Goal: Task Accomplishment & Management: Use online tool/utility

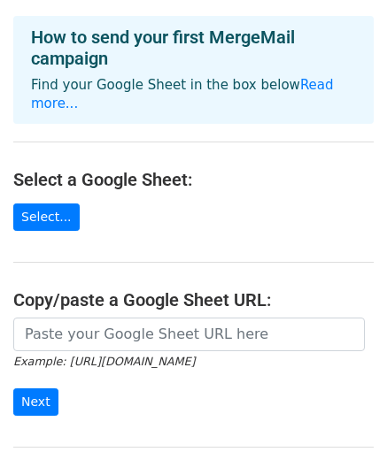
scroll to position [81, 0]
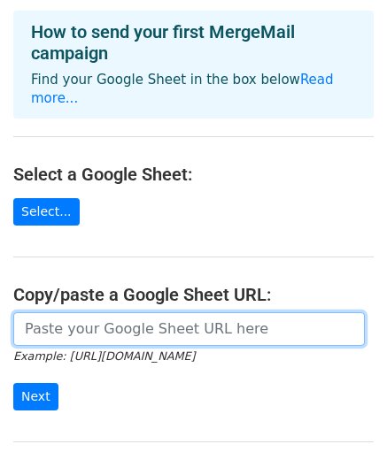
click at [116, 312] on input "url" at bounding box center [188, 329] width 351 height 34
paste input "https://docs.google.com/spreadsheets/d/1sGN7b4DaX6ihYrmCy-0qNBhuzWhESfLYXFCSeTE…"
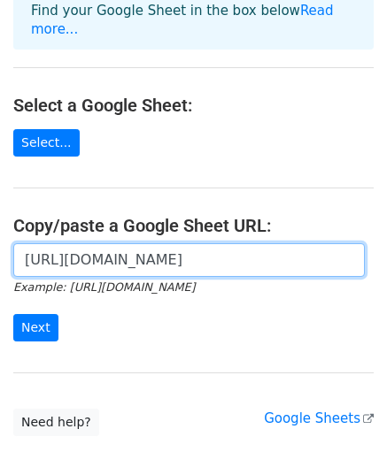
scroll to position [154, 0]
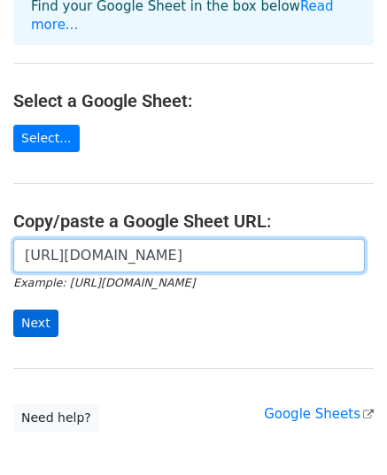
type input "[URL][DOMAIN_NAME]"
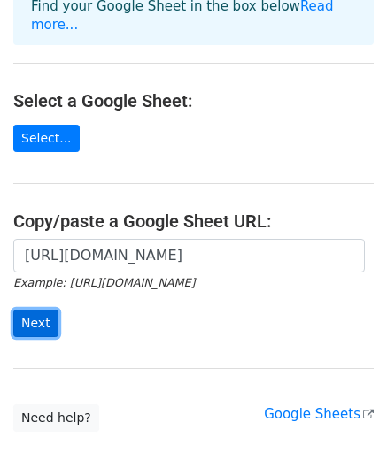
scroll to position [0, 0]
click at [50, 310] on input "Next" at bounding box center [35, 323] width 45 height 27
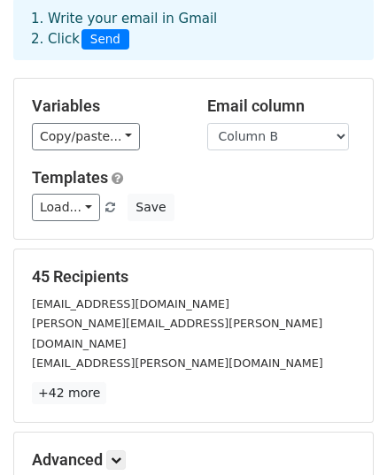
scroll to position [38, 0]
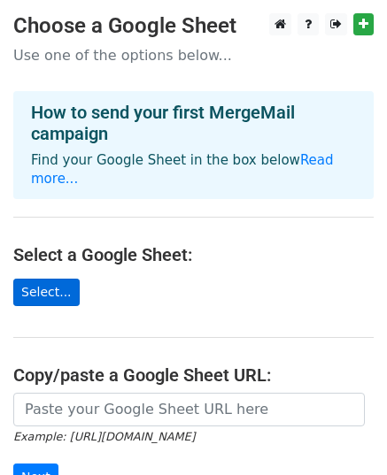
scroll to position [109, 0]
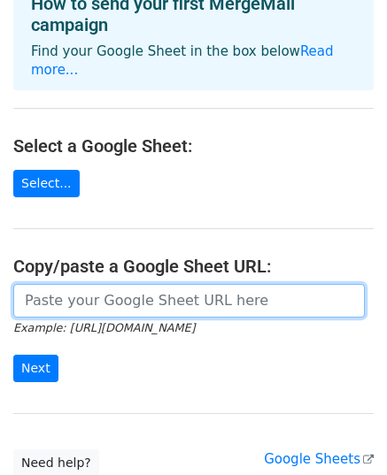
click at [50, 286] on input "url" at bounding box center [188, 301] width 351 height 34
type input "[URL][DOMAIN_NAME]"
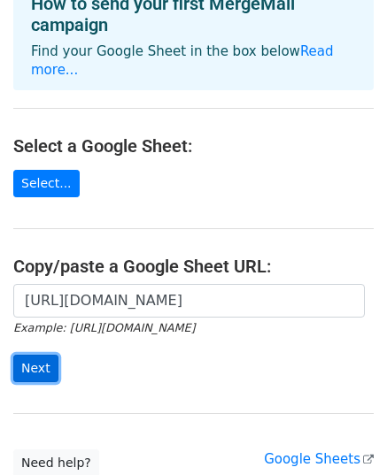
click at [42, 355] on input "Next" at bounding box center [35, 368] width 45 height 27
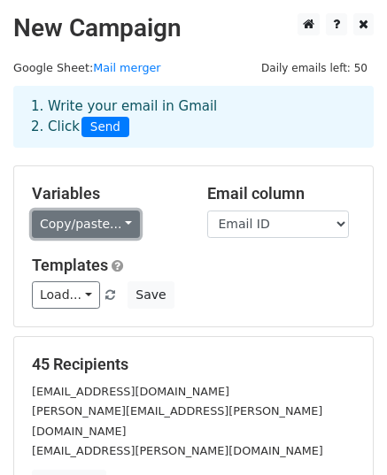
click at [120, 226] on link "Copy/paste..." at bounding box center [86, 224] width 108 height 27
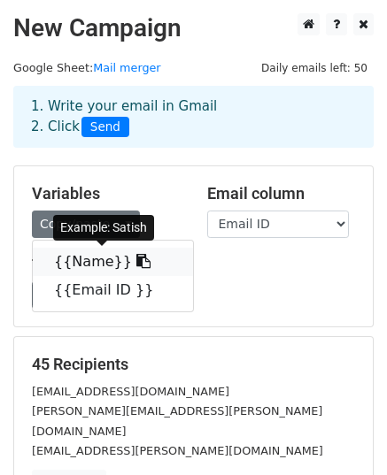
click at [87, 265] on link "{{Name}}" at bounding box center [113, 262] width 160 height 28
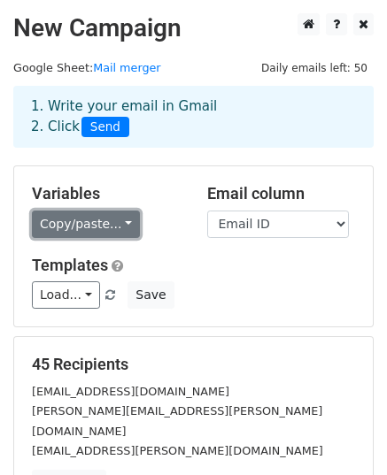
click at [115, 222] on link "Copy/paste..." at bounding box center [86, 224] width 108 height 27
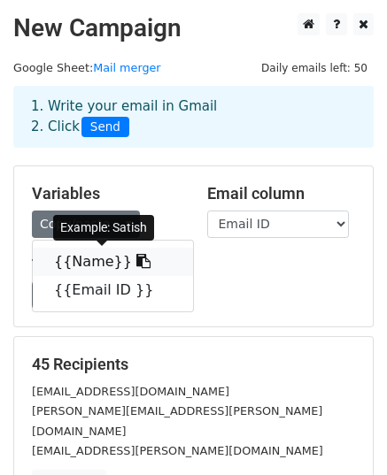
click at [136, 264] on icon at bounding box center [143, 261] width 14 height 14
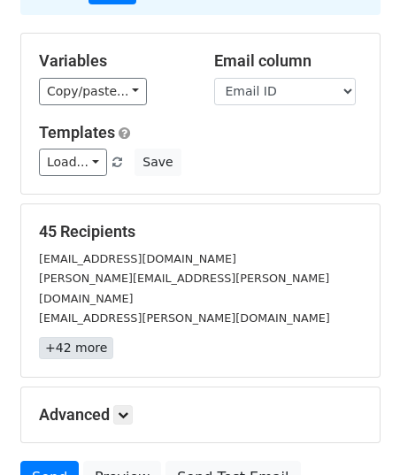
scroll to position [132, 0]
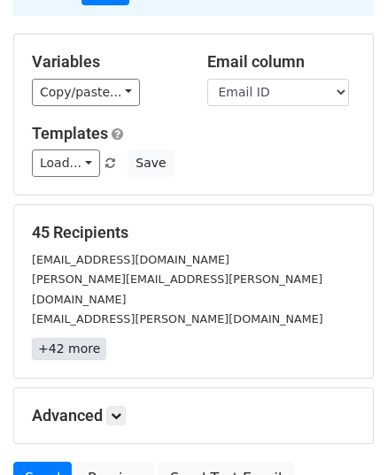
click at [74, 338] on link "+42 more" at bounding box center [69, 349] width 74 height 22
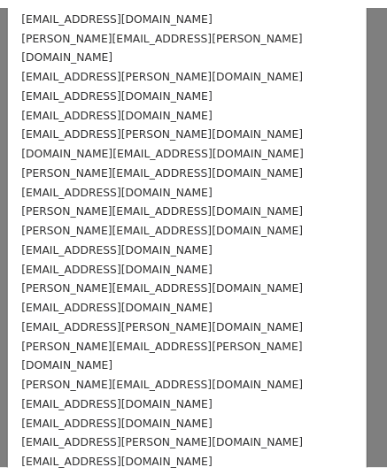
scroll to position [0, 0]
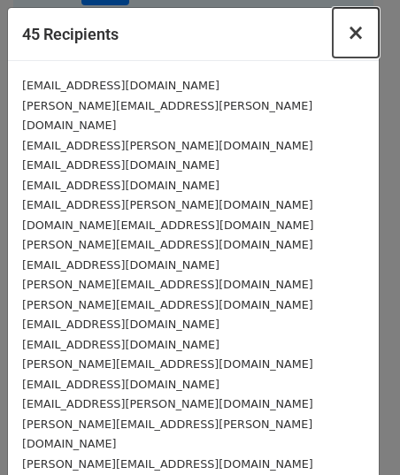
click at [347, 32] on span "×" at bounding box center [356, 32] width 18 height 25
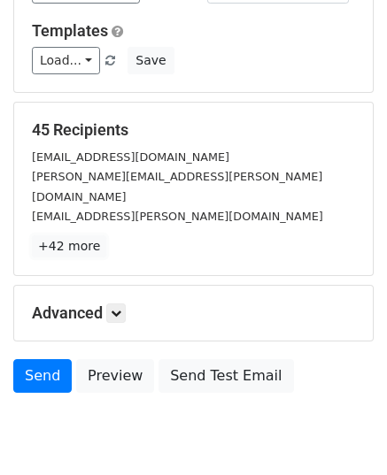
scroll to position [237, 0]
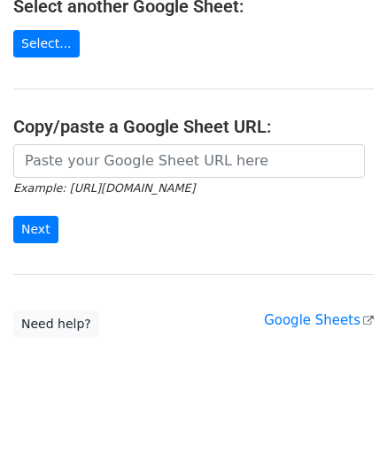
scroll to position [225, 0]
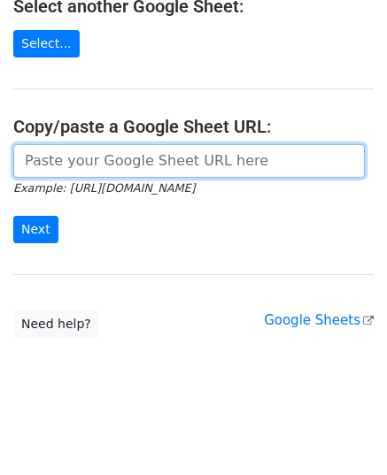
click at [102, 166] on input "url" at bounding box center [188, 161] width 351 height 34
paste input "[URL][DOMAIN_NAME]"
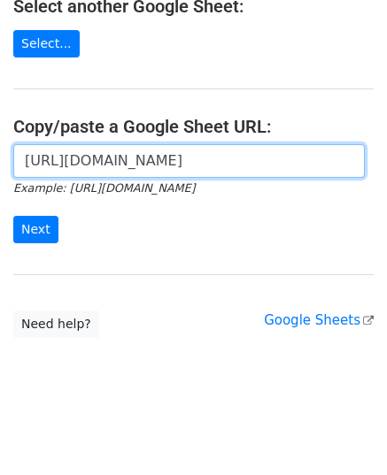
scroll to position [0, 393]
type input "[URL][DOMAIN_NAME]"
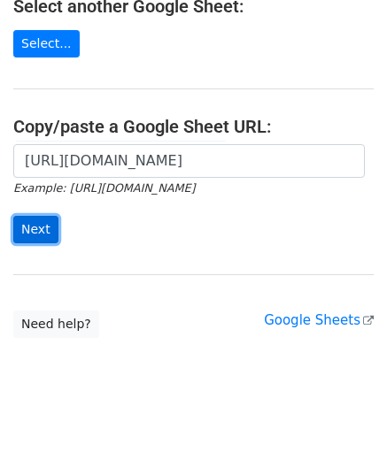
scroll to position [0, 0]
click at [42, 224] on input "Next" at bounding box center [35, 229] width 45 height 27
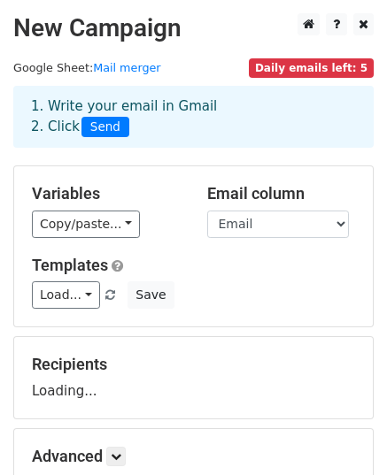
scroll to position [20, 0]
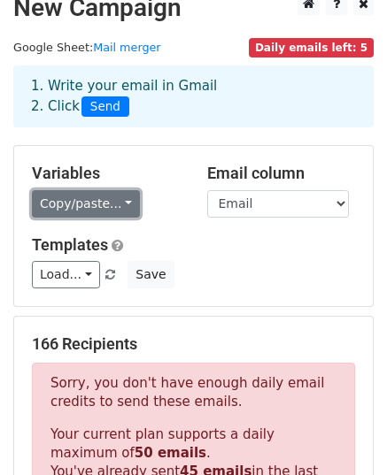
click at [66, 190] on link "Copy/paste..." at bounding box center [86, 203] width 108 height 27
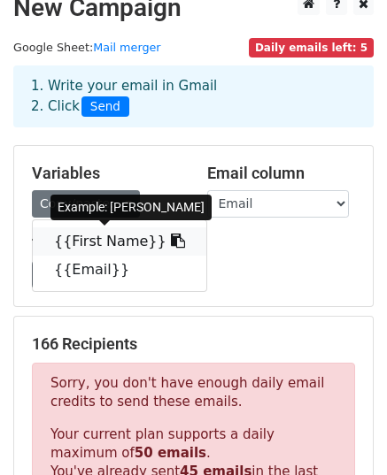
click at [171, 240] on icon at bounding box center [178, 241] width 14 height 14
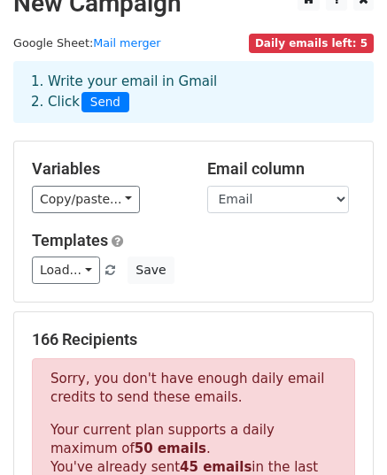
scroll to position [0, 0]
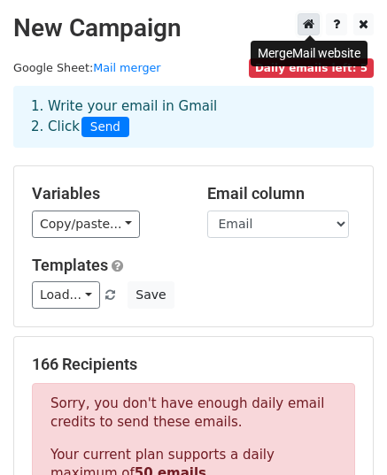
click at [314, 19] on icon at bounding box center [309, 24] width 12 height 12
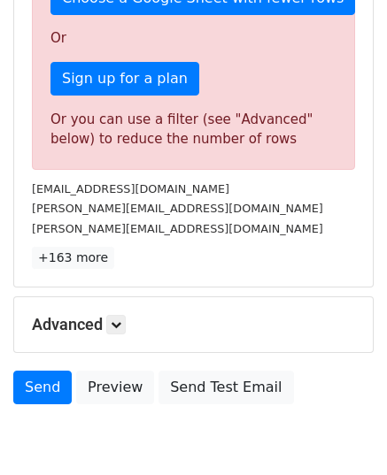
scroll to position [438, 0]
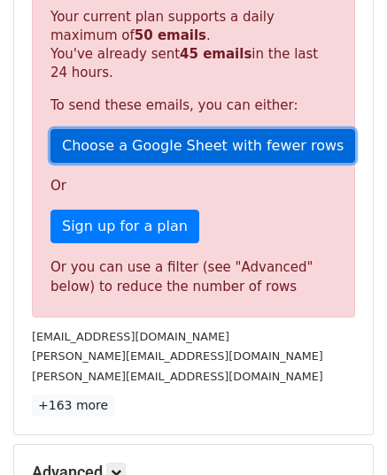
click at [118, 145] on link "Choose a Google Sheet with fewer rows" at bounding box center [202, 146] width 305 height 34
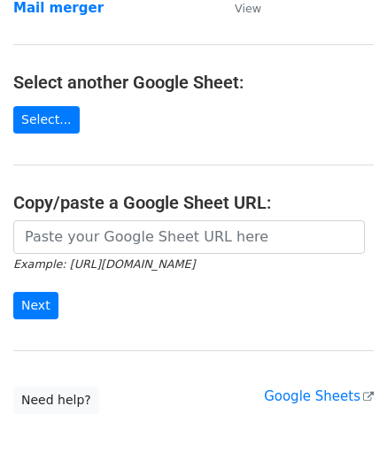
scroll to position [151, 0]
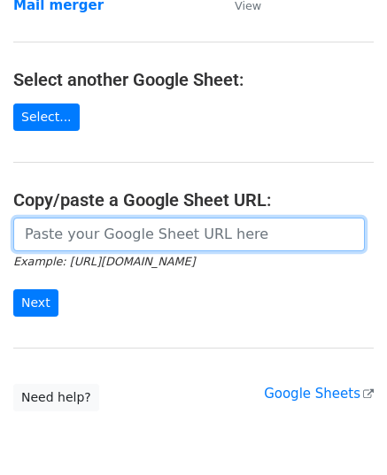
click at [81, 248] on input "url" at bounding box center [188, 235] width 351 height 34
paste input "[URL][DOMAIN_NAME]"
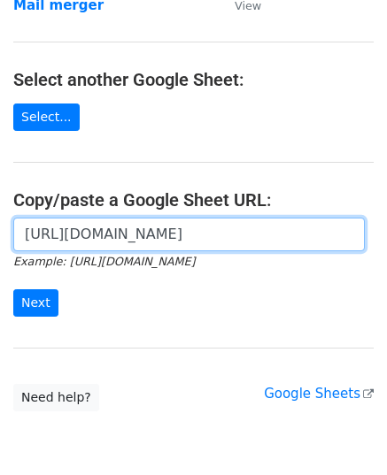
scroll to position [0, 393]
type input "https://docs.google.com/spreadsheets/d/1sGN7b4DaX6ihYrmCy-0qNBhuzWhESfLYXFCSeTE…"
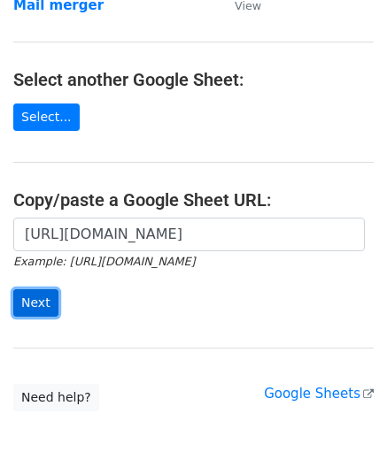
scroll to position [0, 0]
click at [26, 302] on input "Next" at bounding box center [35, 302] width 45 height 27
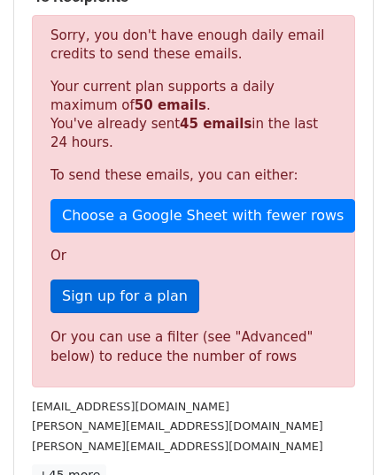
scroll to position [366, 0]
